Goal: Information Seeking & Learning: Learn about a topic

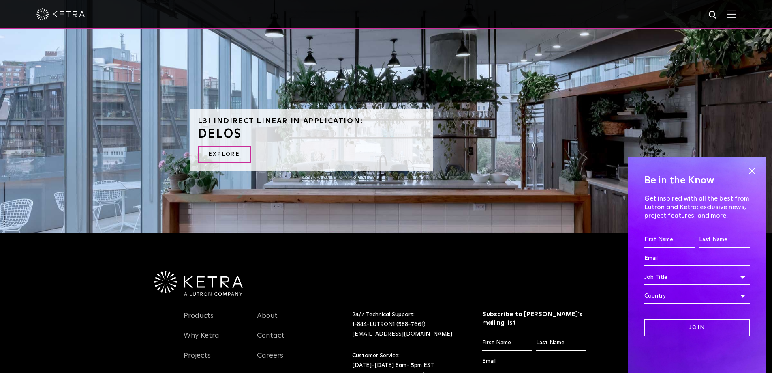
scroll to position [930, 0]
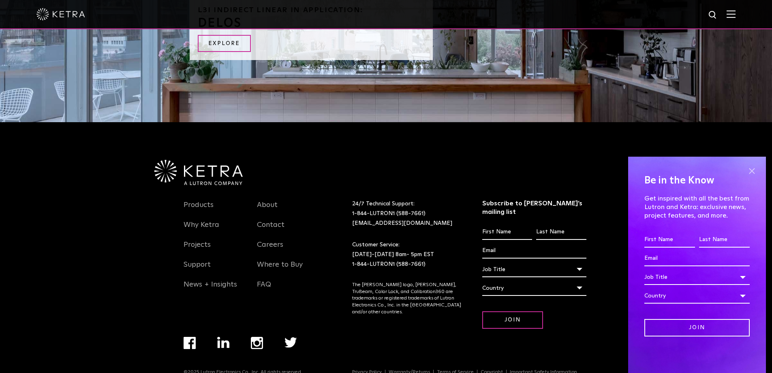
click at [752, 170] on span at bounding box center [752, 171] width 12 height 12
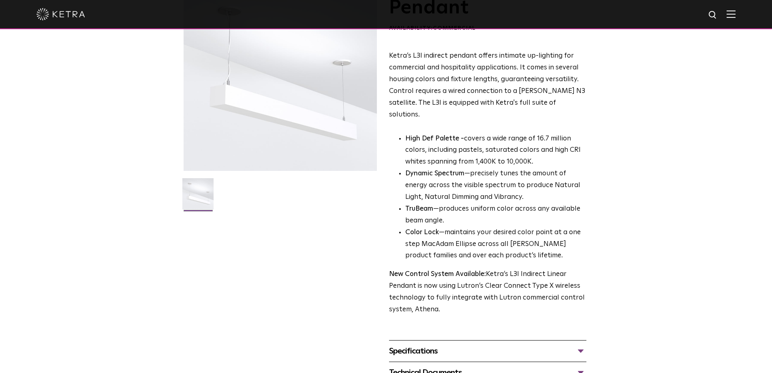
scroll to position [0, 0]
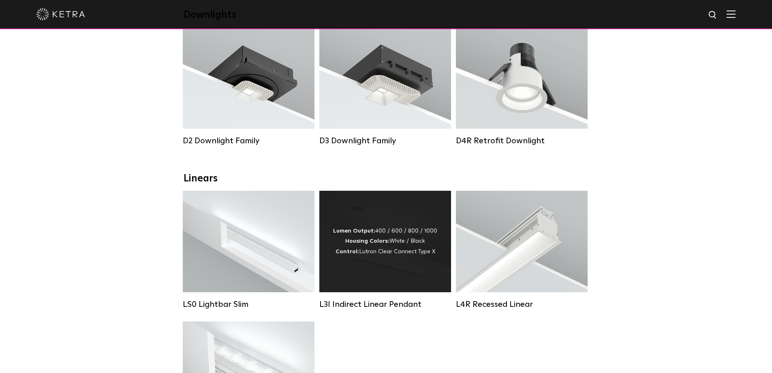
scroll to position [203, 0]
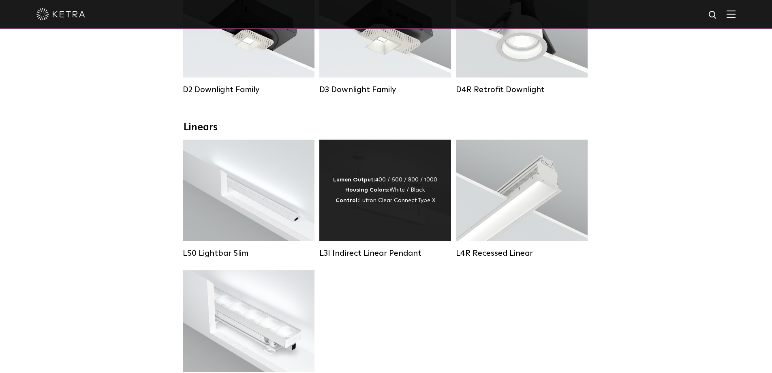
click at [406, 177] on div "Lumen Output: 400 / 600 / 800 / 1000 Housing Colors: White / Black Control: Lut…" at bounding box center [385, 189] width 132 height 101
